Goal: Use online tool/utility

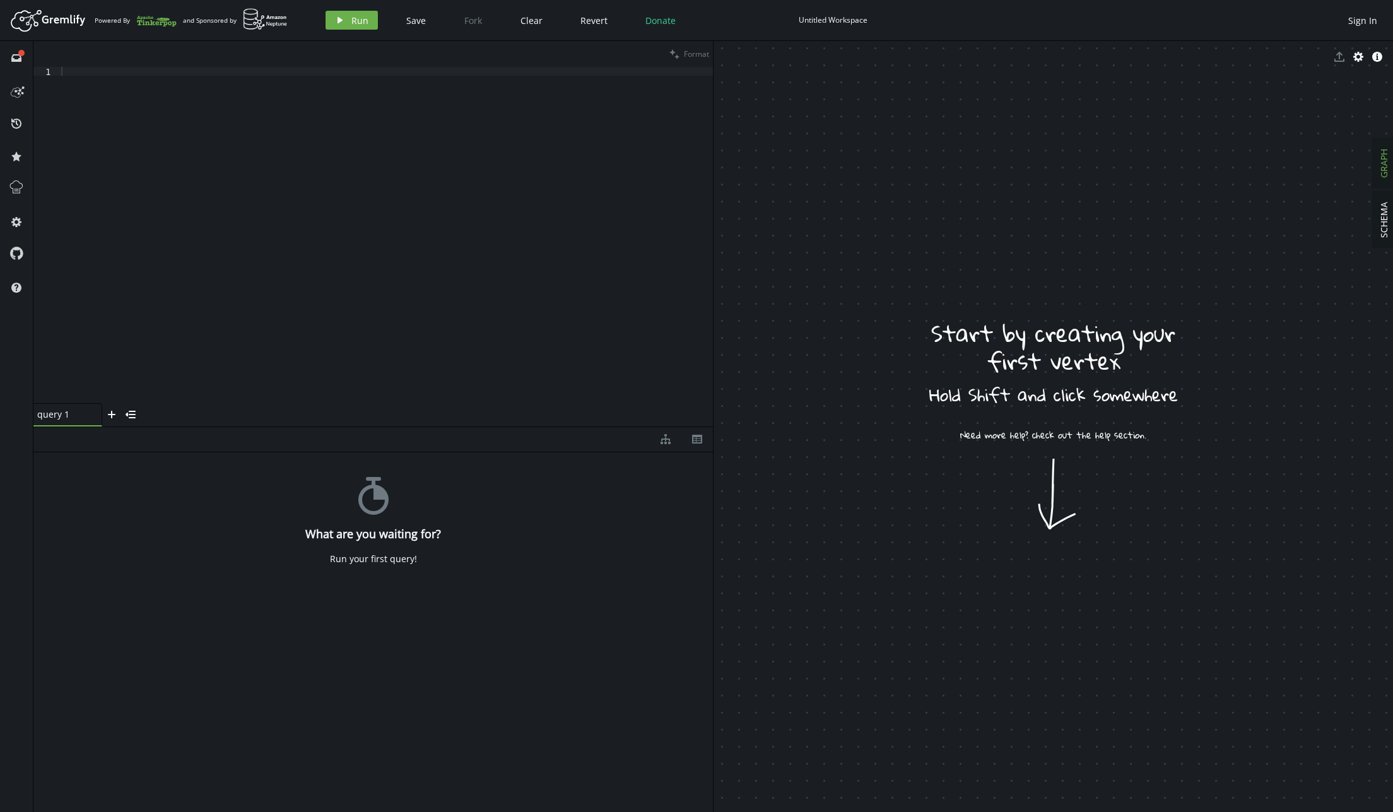
drag, startPoint x: 1062, startPoint y: 432, endPoint x: 1093, endPoint y: 365, distance: 73.7
click at [413, 262] on div at bounding box center [386, 244] width 654 height 354
click at [293, 193] on div at bounding box center [386, 244] width 654 height 354
click at [344, 16] on button "play Run" at bounding box center [352, 20] width 52 height 19
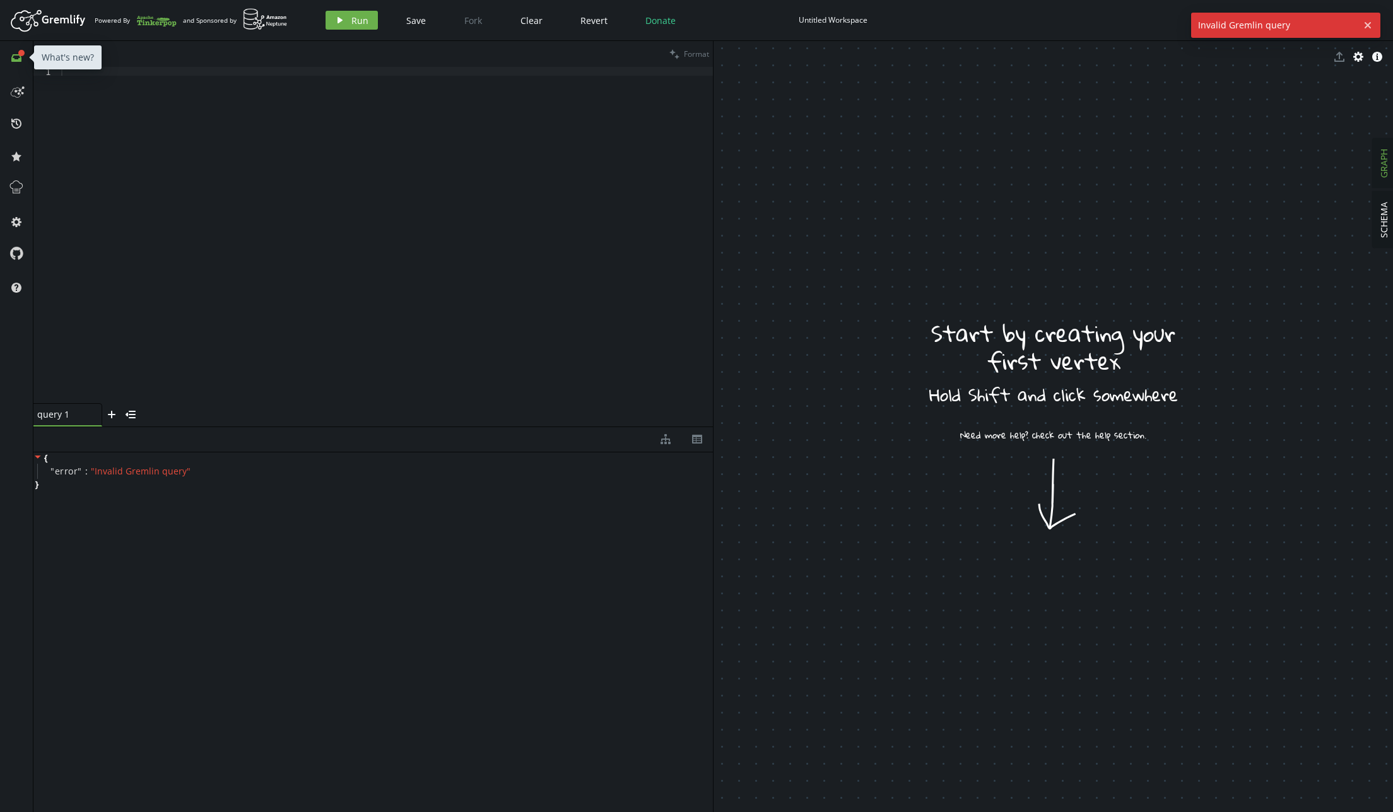
click at [20, 62] on icon "inbox" at bounding box center [16, 58] width 10 height 10
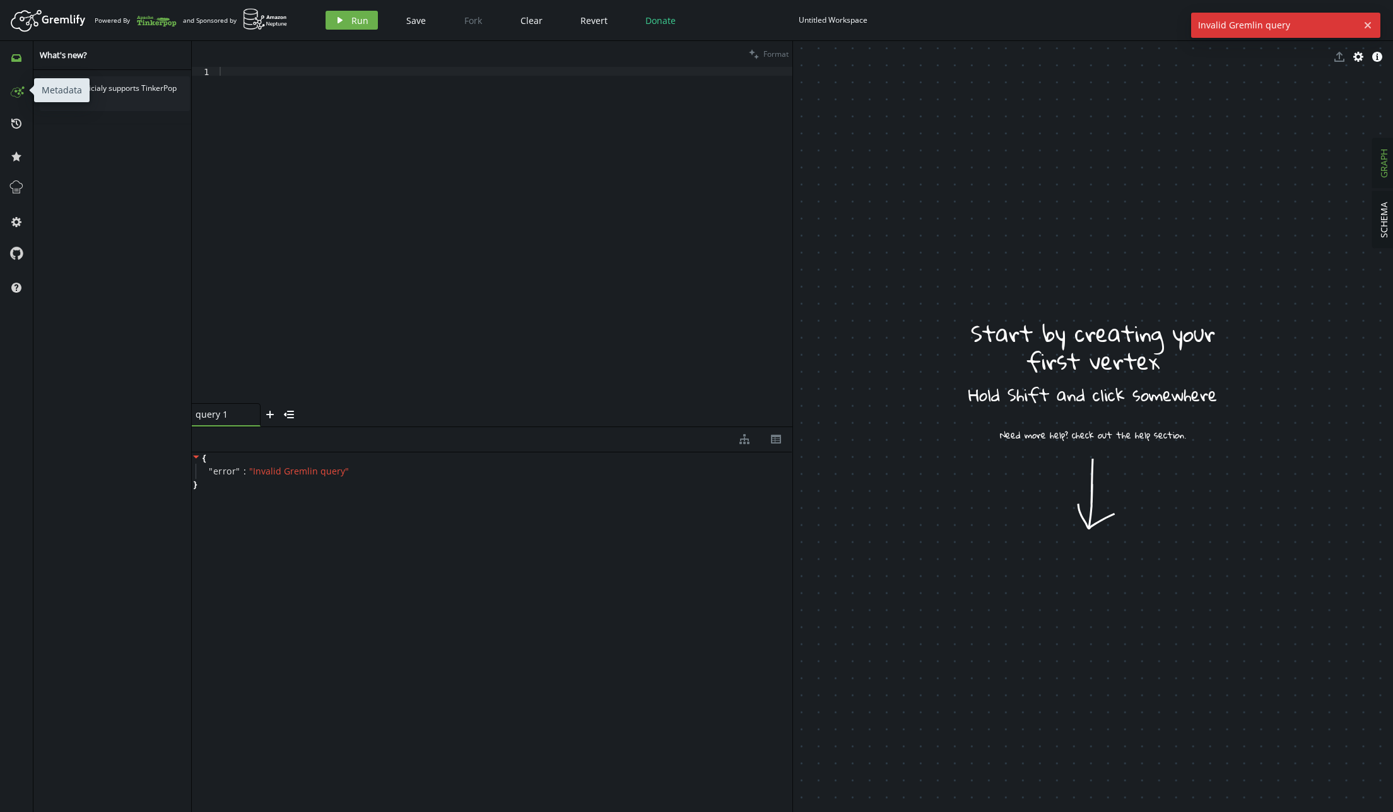
click at [21, 88] on icon at bounding box center [16, 90] width 20 height 20
click at [24, 56] on div "inbox" at bounding box center [16, 57] width 20 height 11
click at [373, 191] on div at bounding box center [504, 244] width 575 height 354
click at [385, 242] on div at bounding box center [504, 244] width 575 height 354
